Goal: Check status

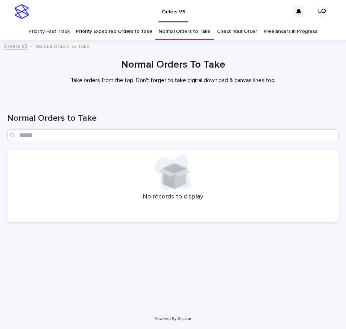
click at [233, 34] on link "Check Your Order" at bounding box center [237, 31] width 40 height 17
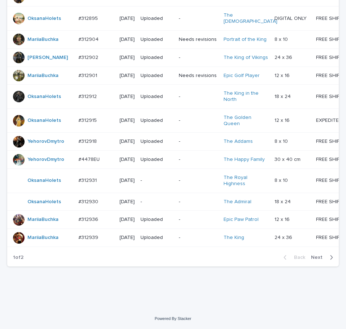
scroll to position [643, 0]
click at [314, 258] on span "Next" at bounding box center [319, 257] width 16 height 5
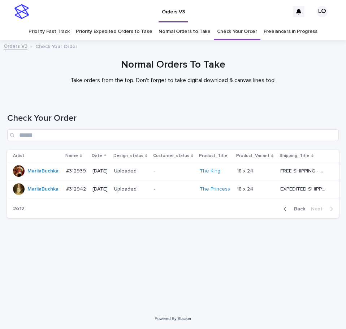
click at [313, 258] on div "Loading... Saving… Loading... Saving… Check Your Order Artist Name Date Design_…" at bounding box center [173, 195] width 339 height 192
click at [301, 209] on span "Back" at bounding box center [298, 208] width 16 height 5
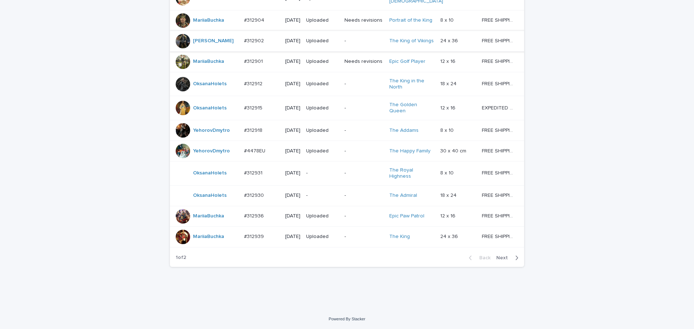
scroll to position [632, 0]
